Goal: Task Accomplishment & Management: Manage account settings

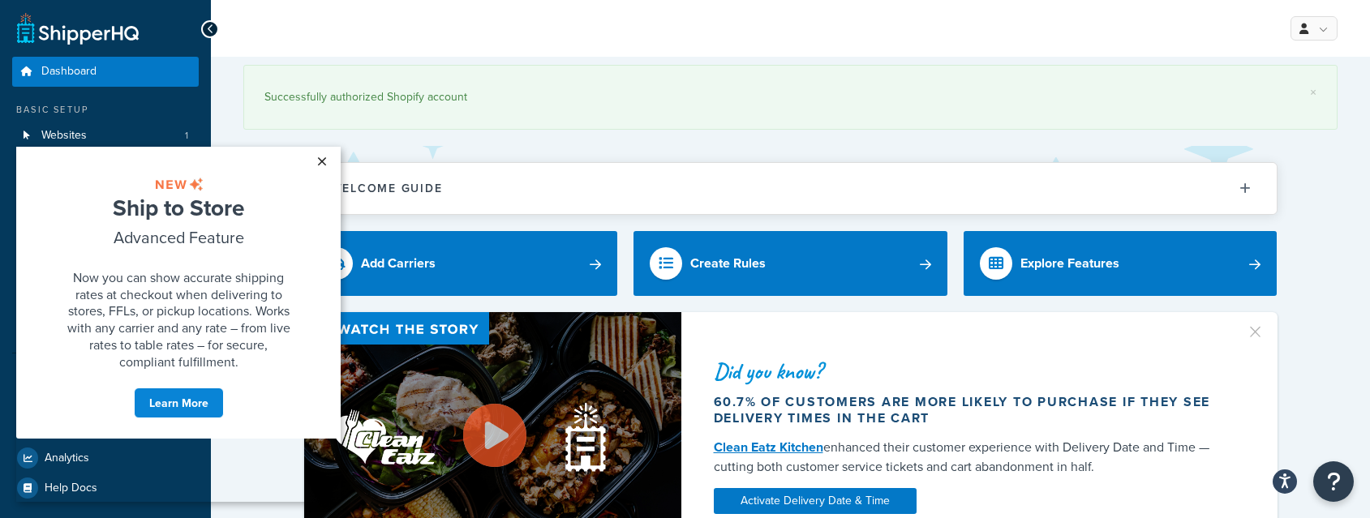
click at [325, 158] on link "×" at bounding box center [321, 161] width 28 height 29
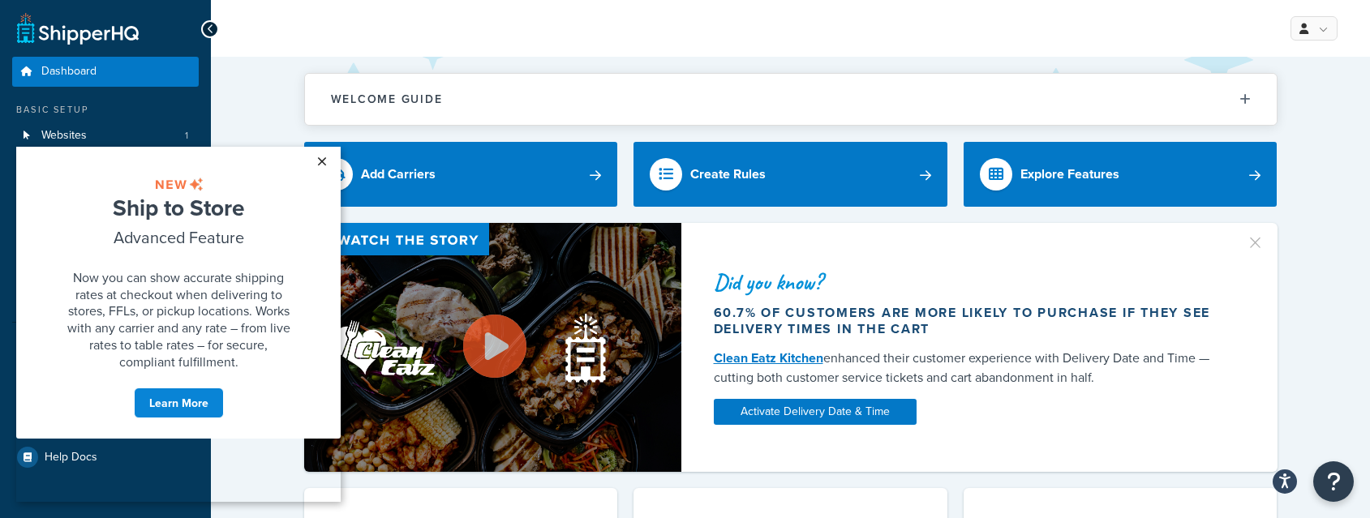
click at [320, 161] on link "×" at bounding box center [321, 161] width 28 height 29
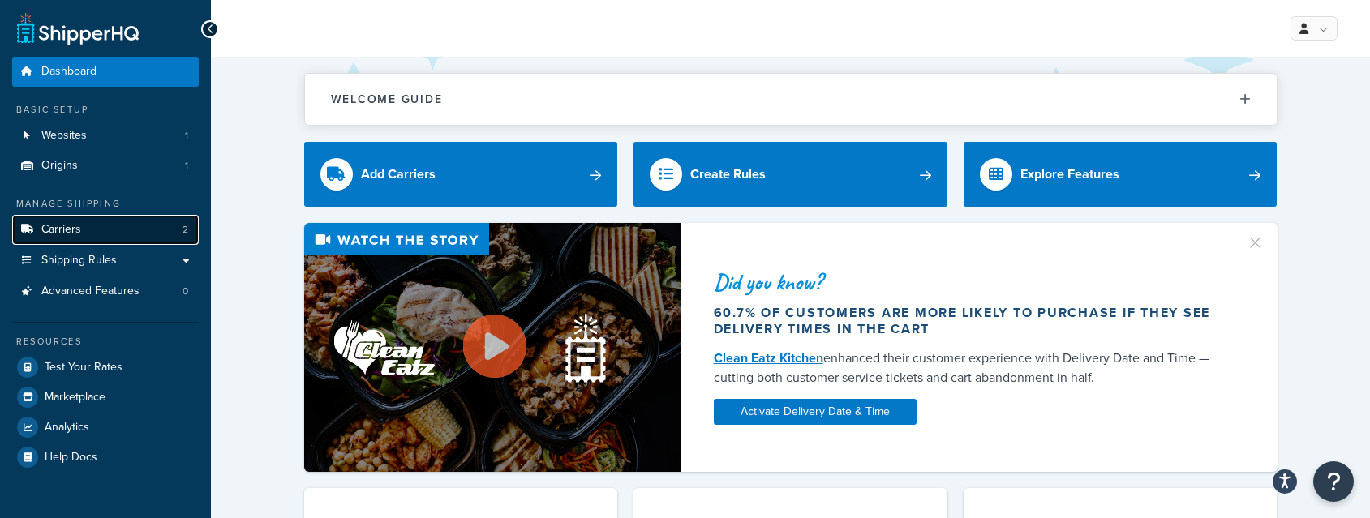
click at [49, 237] on span "Carriers" at bounding box center [61, 230] width 40 height 14
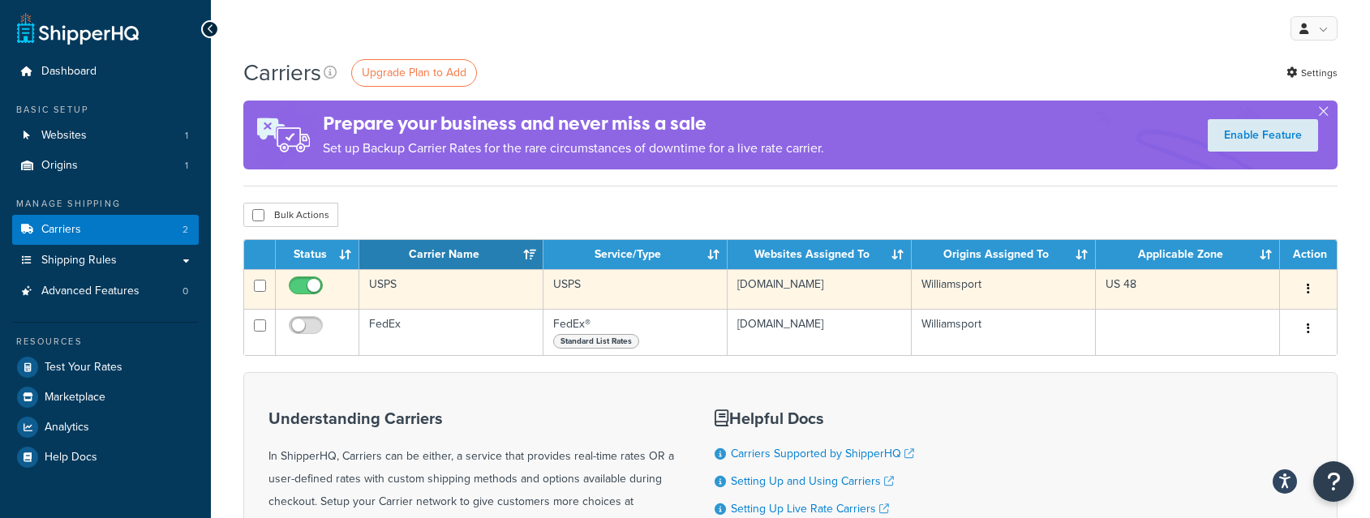
click at [1313, 290] on button "button" at bounding box center [1308, 290] width 23 height 26
click at [1220, 323] on link "Edit" at bounding box center [1243, 322] width 128 height 33
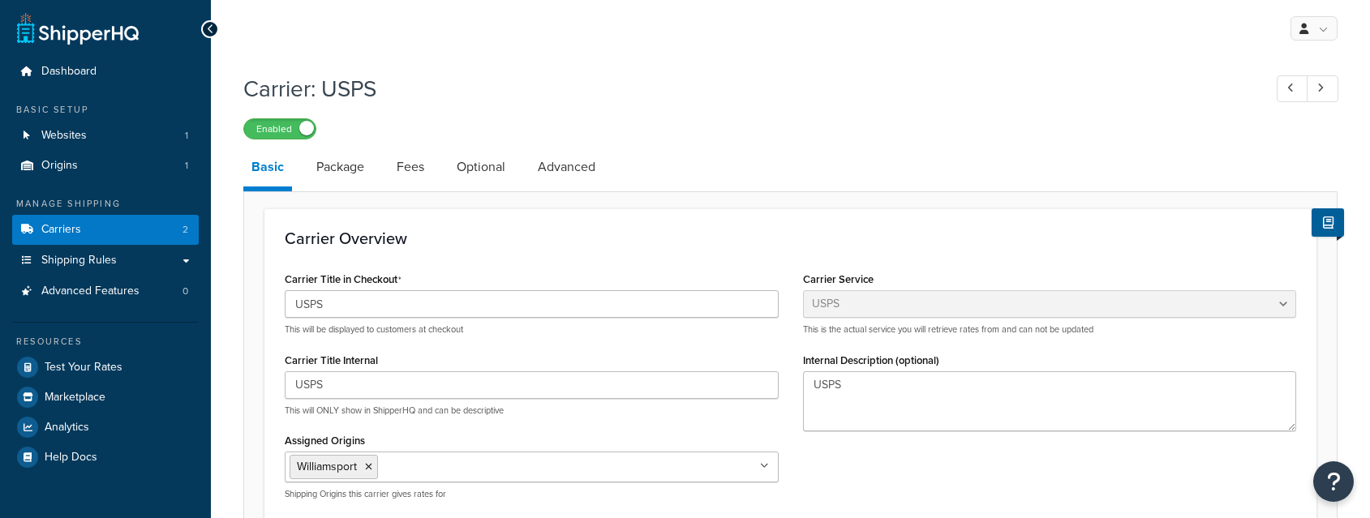
select select "usps"
select select "PLUS"
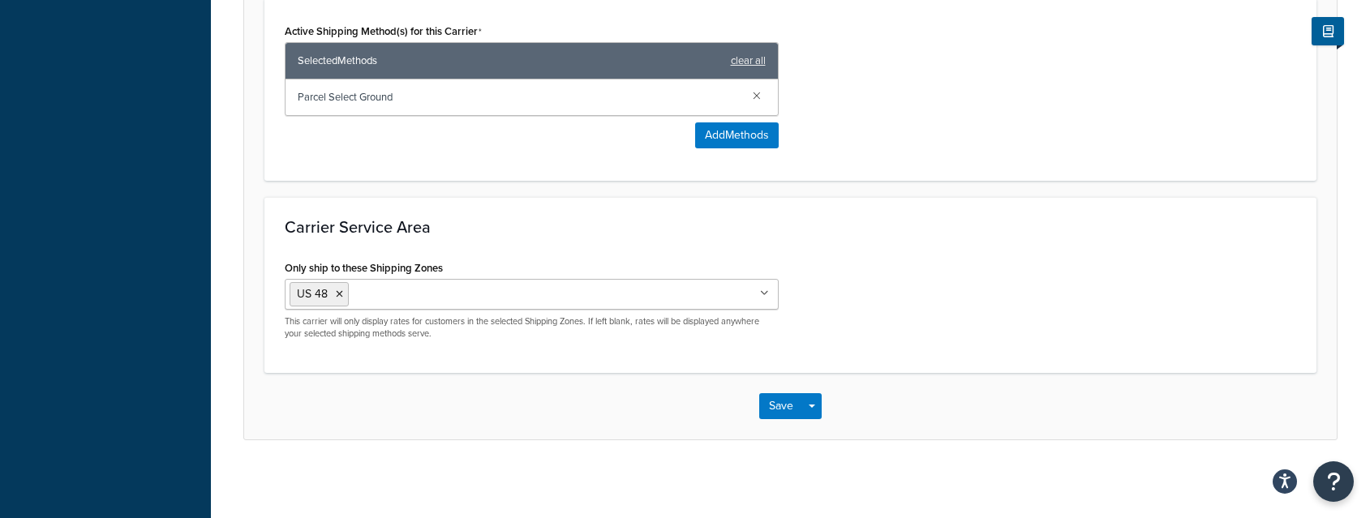
scroll to position [779, 0]
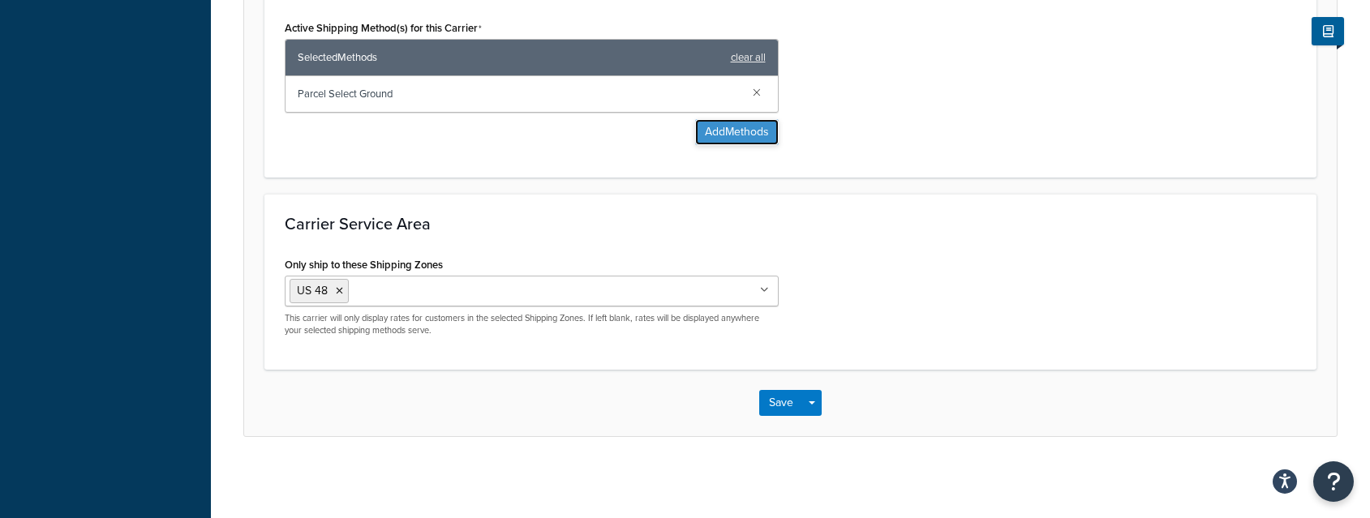
click at [745, 131] on button "Add Methods" at bounding box center [737, 132] width 84 height 26
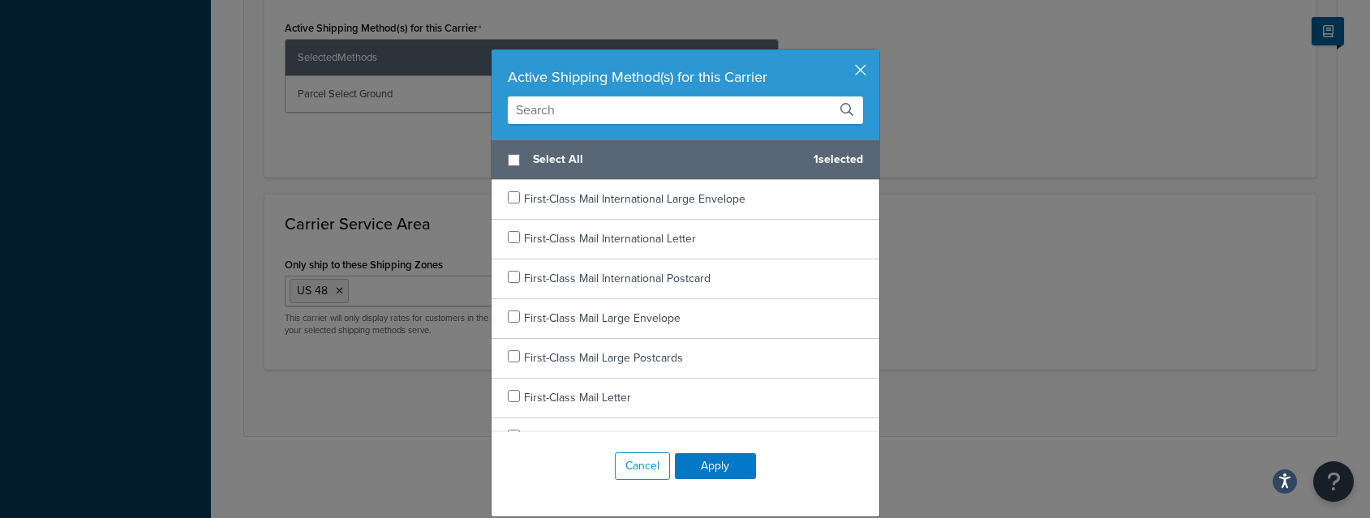
click at [618, 108] on input "text" at bounding box center [685, 111] width 355 height 28
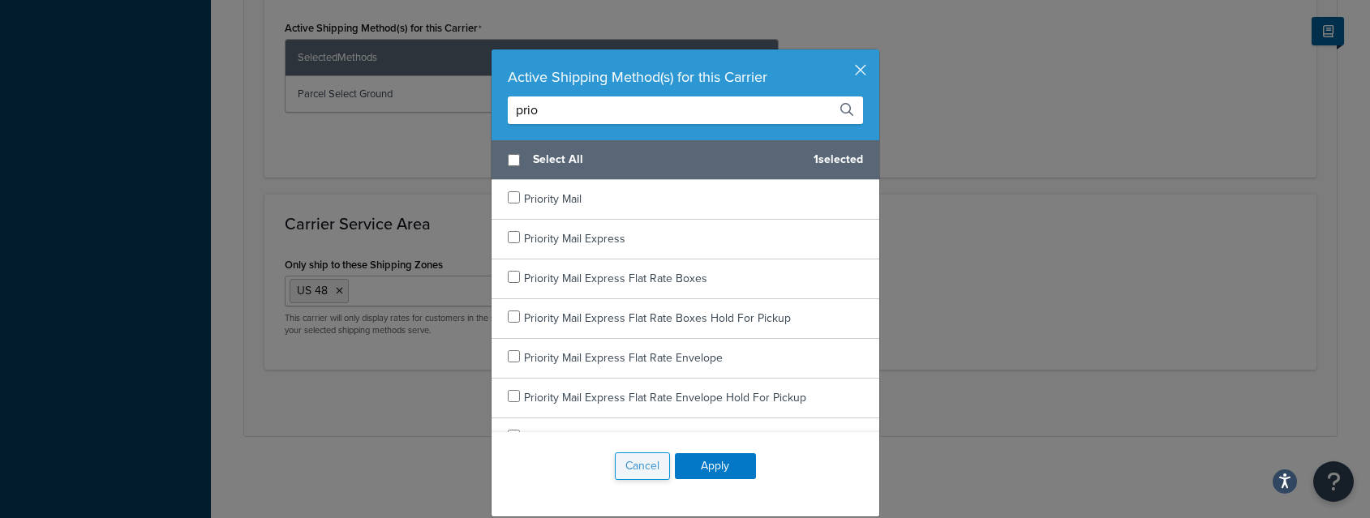
type input "prio"
click at [630, 464] on button "Cancel" at bounding box center [642, 467] width 55 height 28
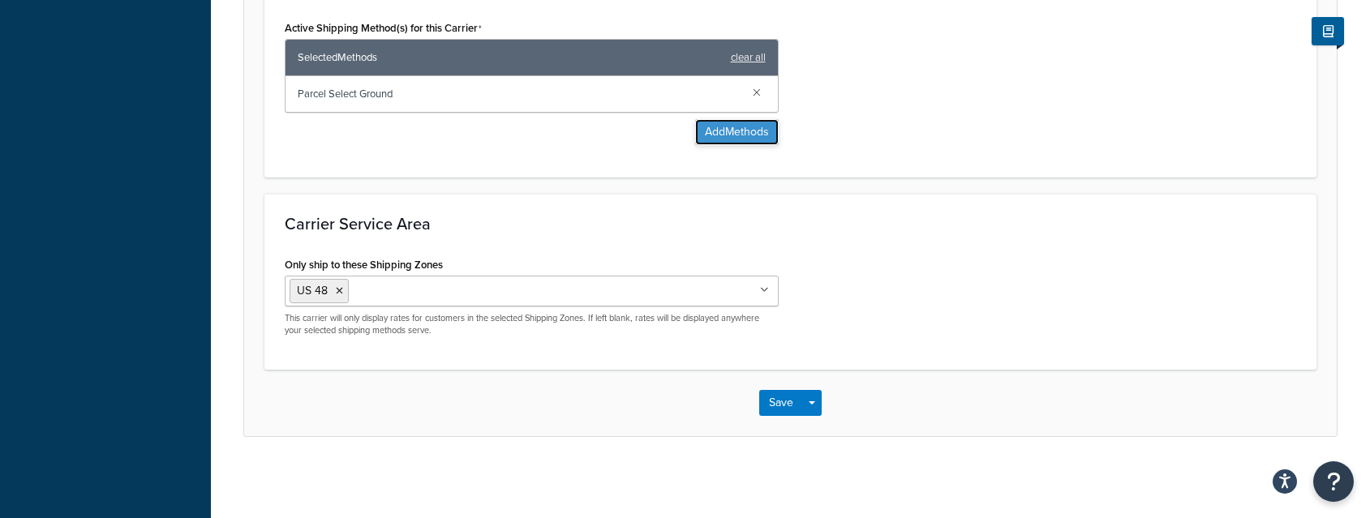
click at [709, 127] on button "Add Methods" at bounding box center [737, 132] width 84 height 26
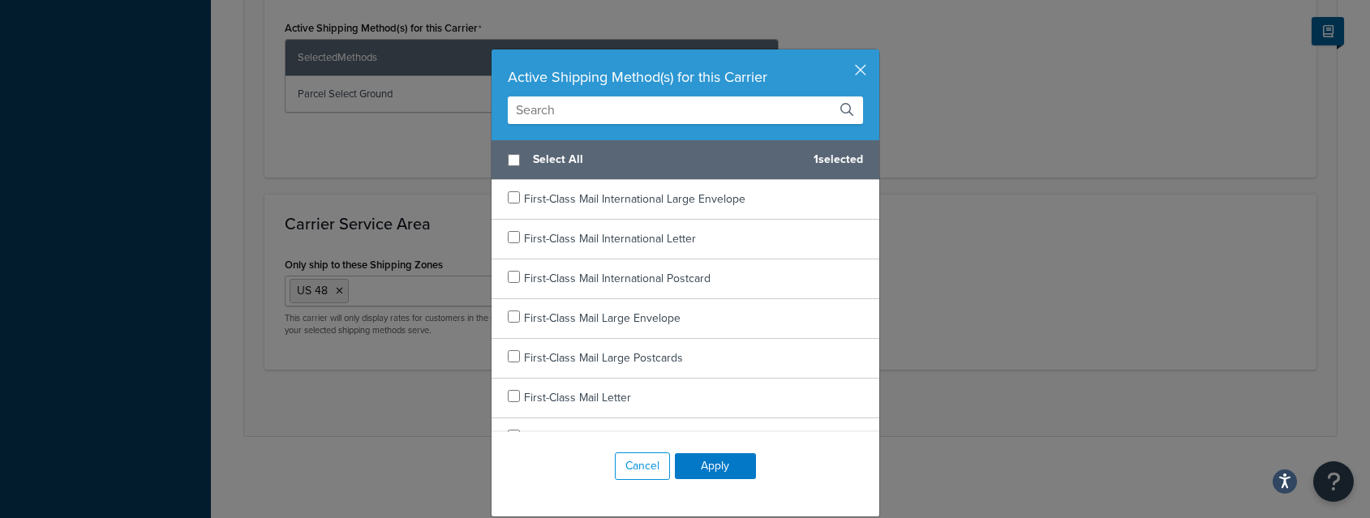
click at [709, 106] on input "text" at bounding box center [685, 111] width 355 height 28
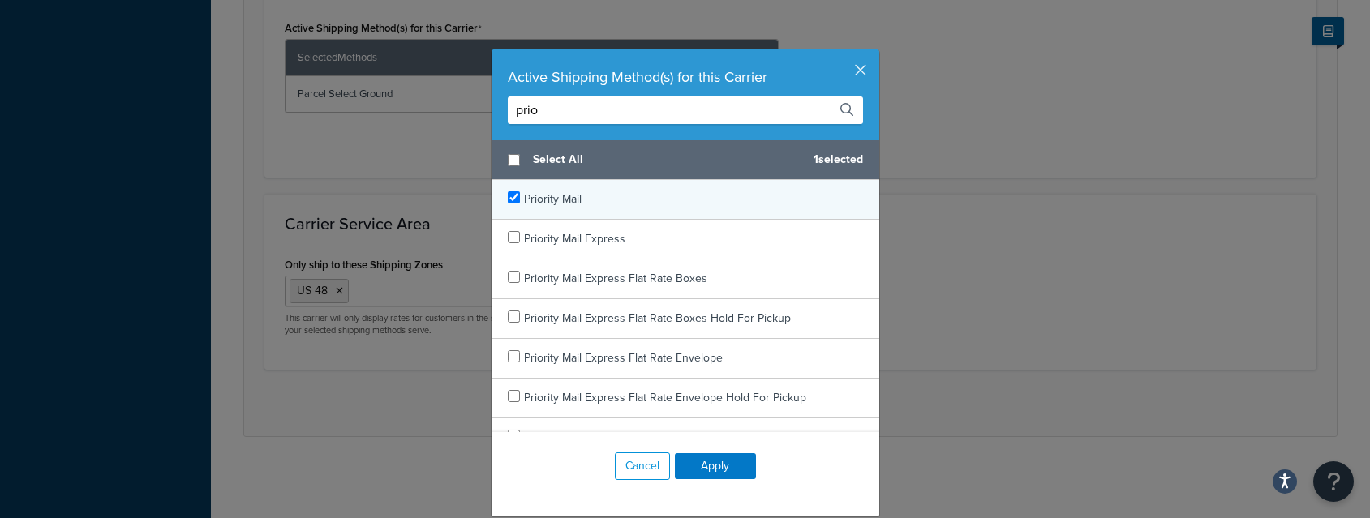
type input "prio"
click at [515, 195] on input "checkbox" at bounding box center [514, 197] width 12 height 12
checkbox input "true"
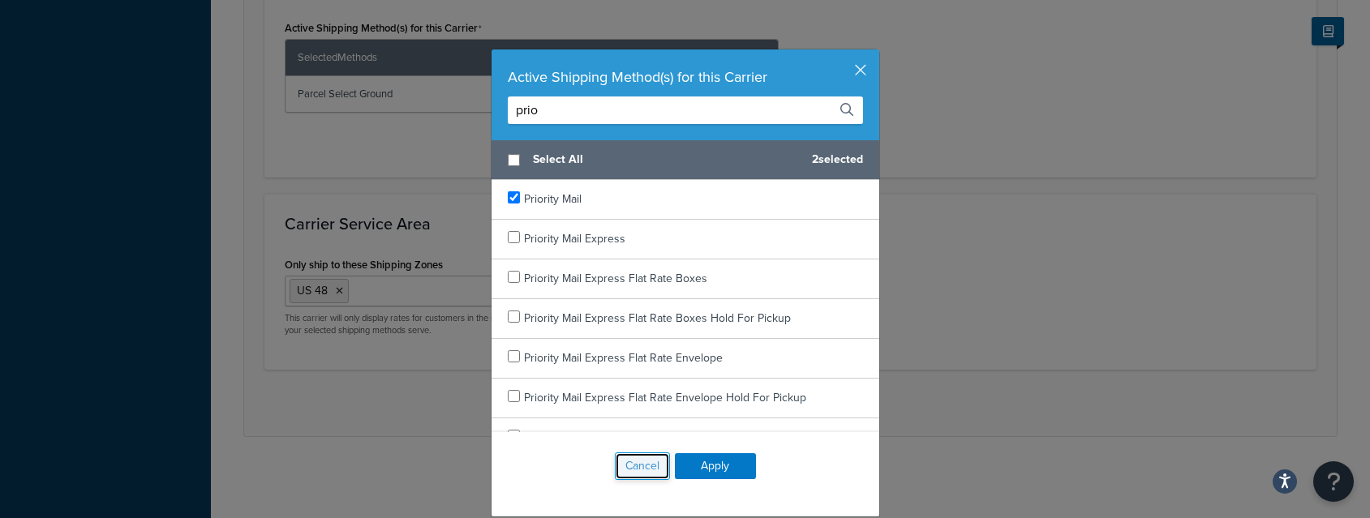
click at [633, 465] on button "Cancel" at bounding box center [642, 467] width 55 height 28
